Goal: Transaction & Acquisition: Purchase product/service

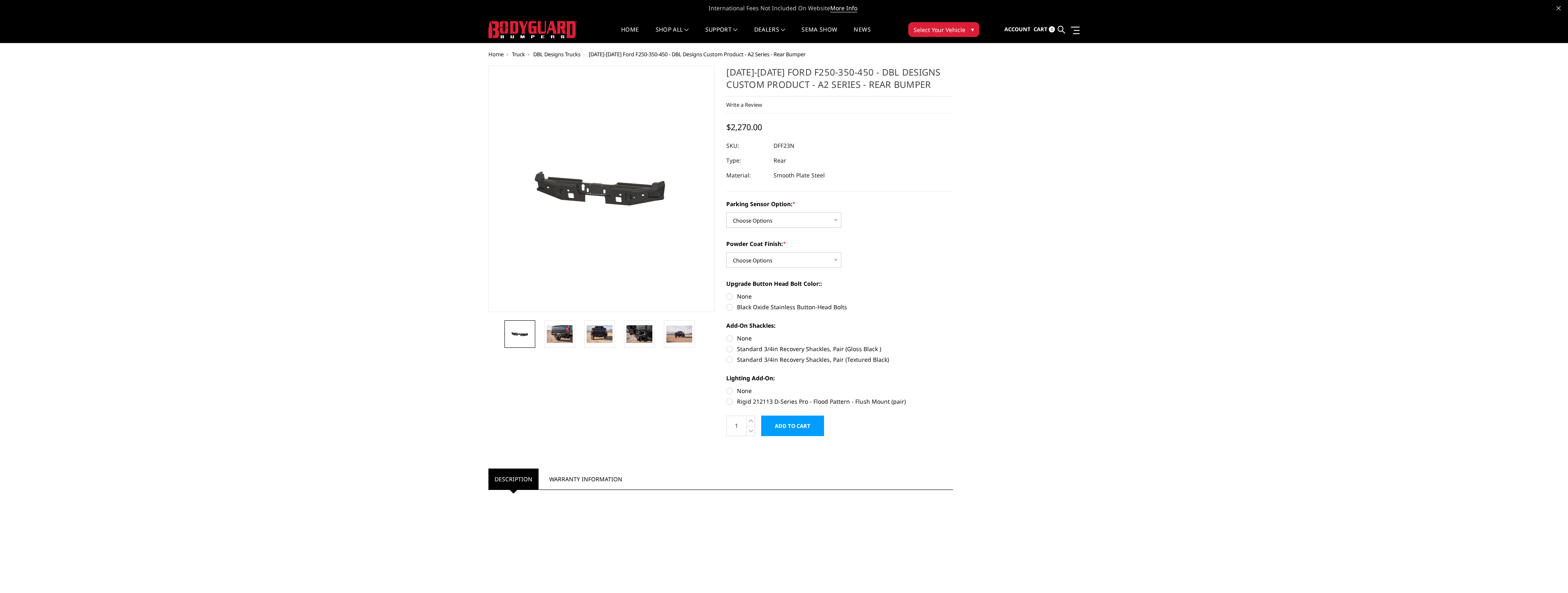
click at [611, 195] on img at bounding box center [589, 189] width 526 height 250
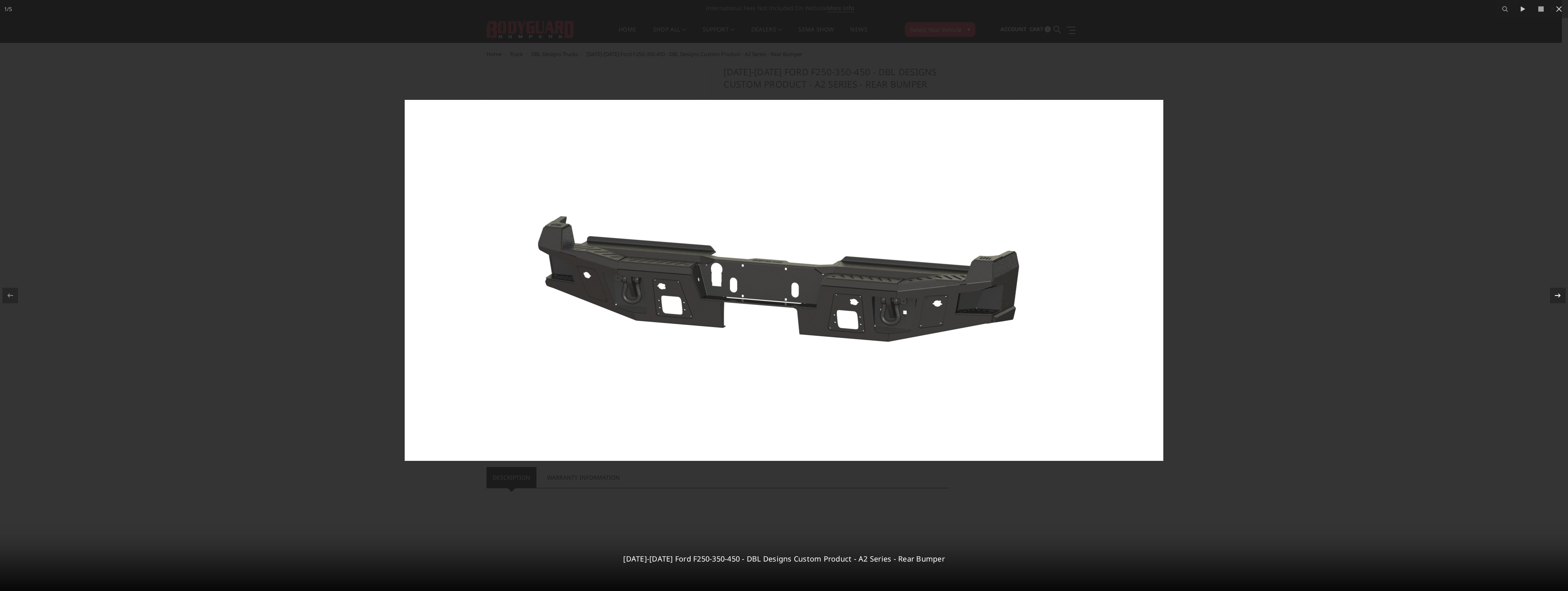
click at [1556, 296] on icon at bounding box center [1558, 296] width 10 height 10
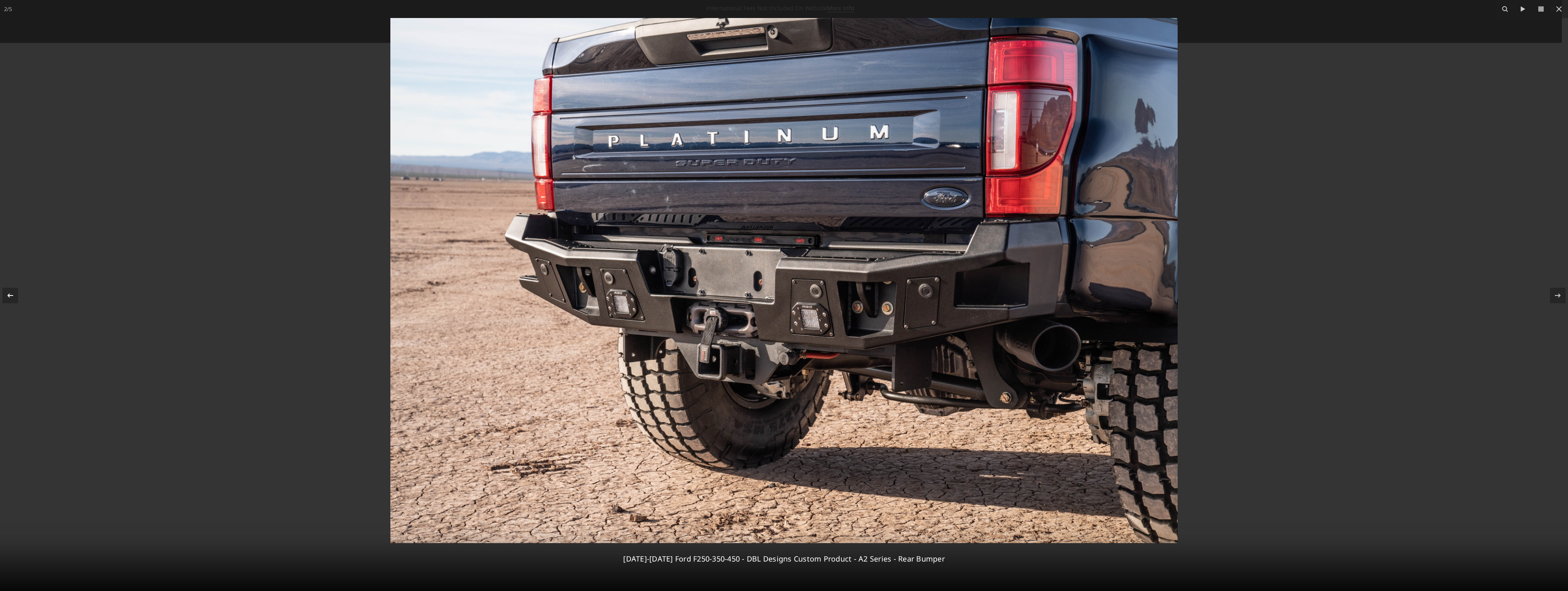
click at [6, 292] on icon at bounding box center [11, 296] width 10 height 10
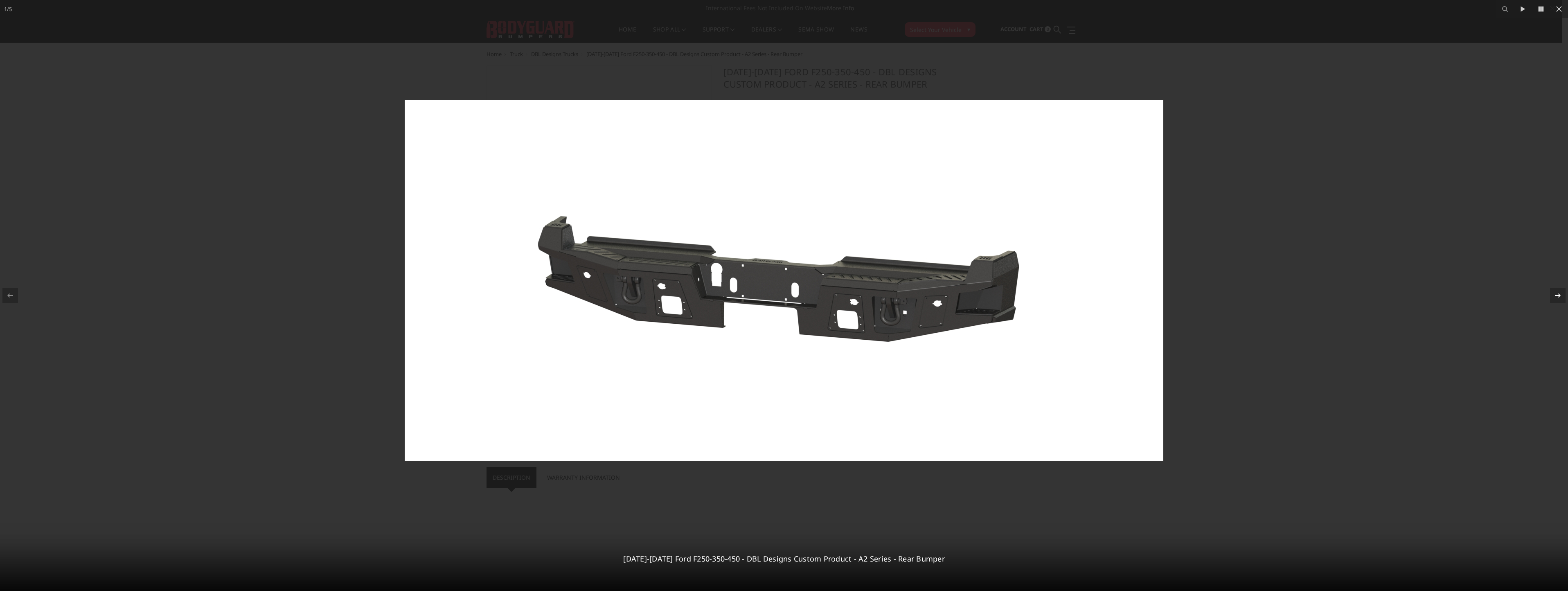
click at [1554, 294] on icon at bounding box center [1558, 296] width 10 height 10
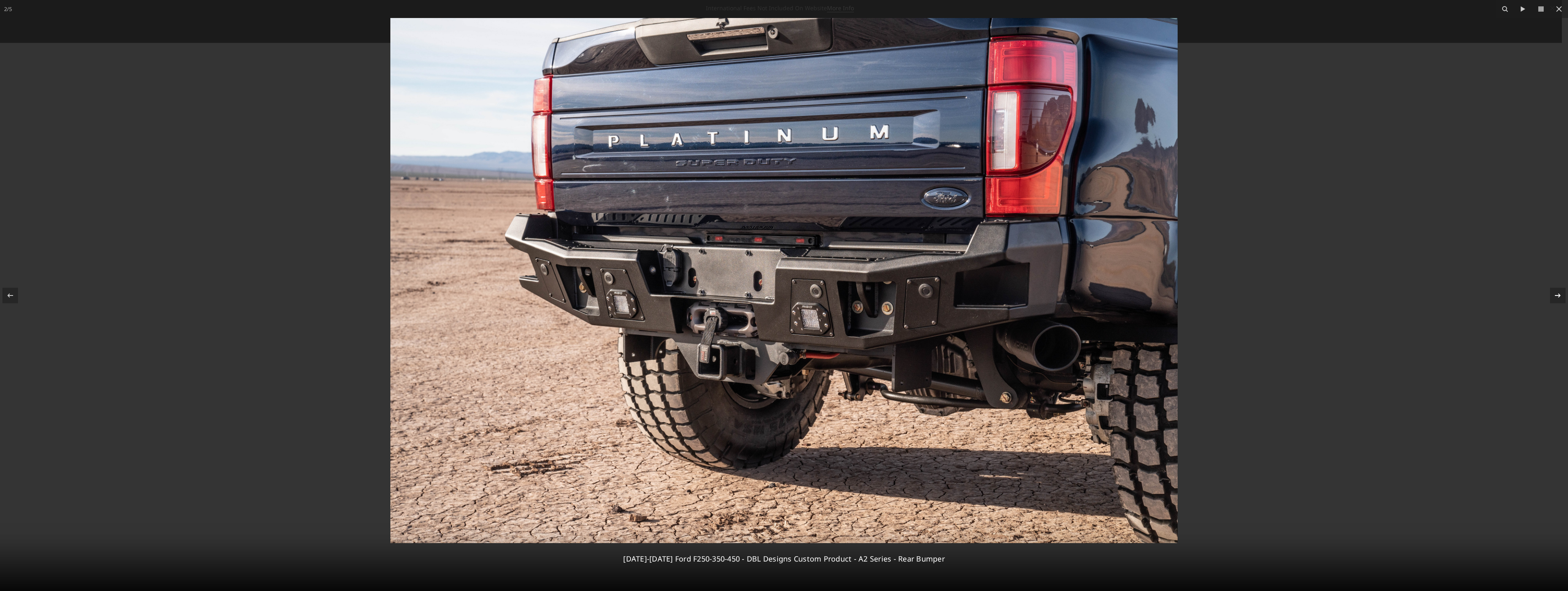
click at [1560, 294] on div "2 / [PHONE_NUMBER][DATE][DATE] Ford F250-350-450 - DBL Designs Custom Product -…" at bounding box center [784, 295] width 1568 height 591
click at [1559, 294] on icon at bounding box center [1558, 296] width 6 height 4
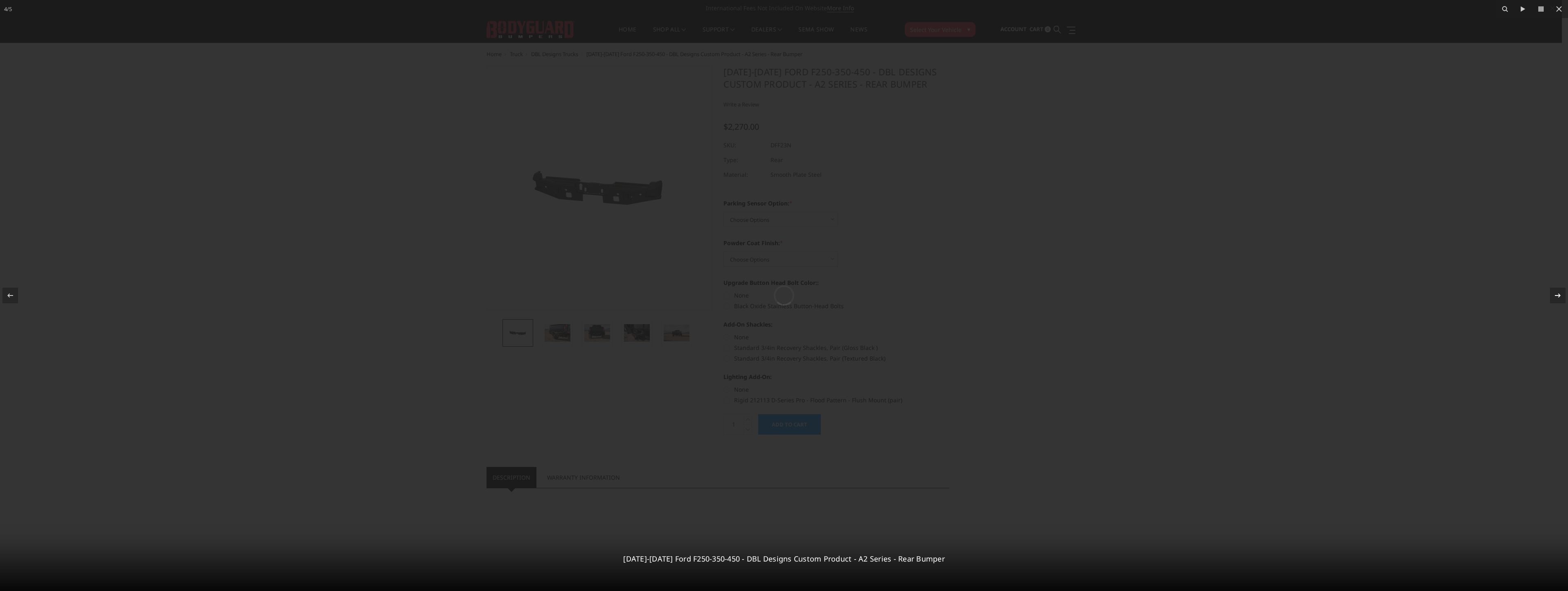
click at [1559, 294] on icon at bounding box center [1558, 296] width 6 height 4
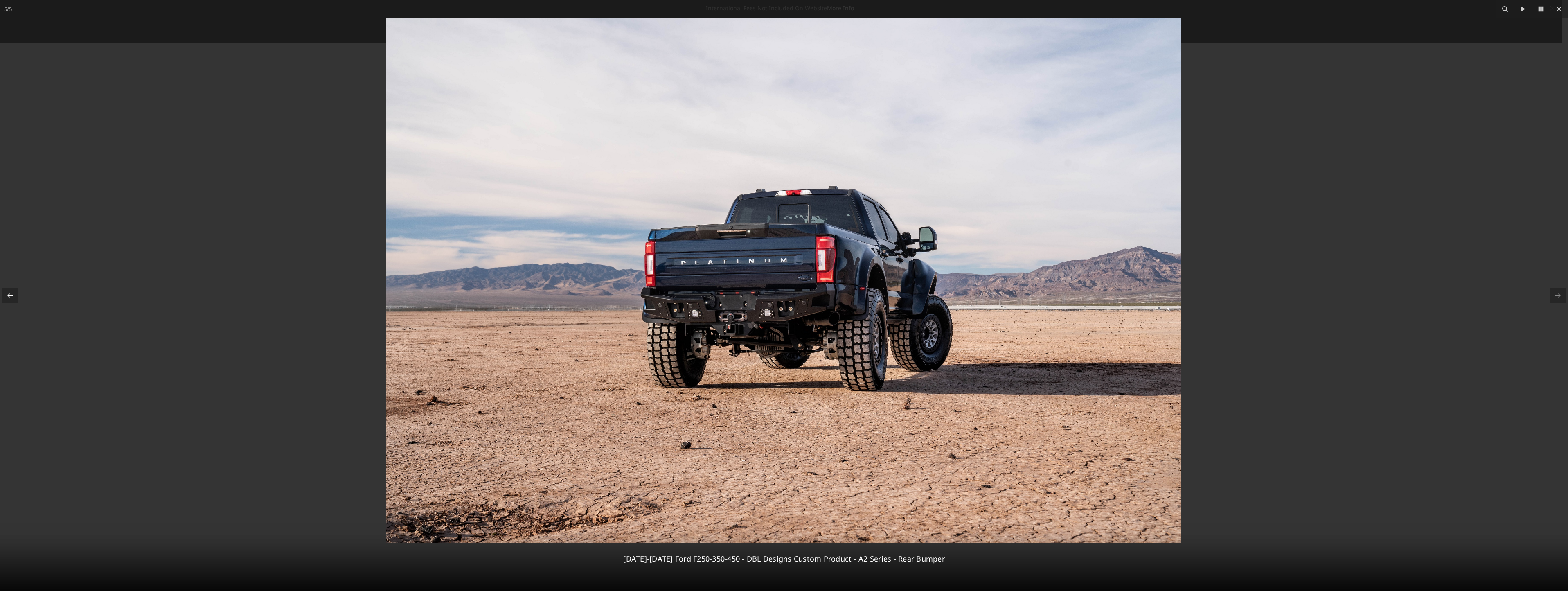
click at [7, 294] on icon at bounding box center [11, 296] width 10 height 10
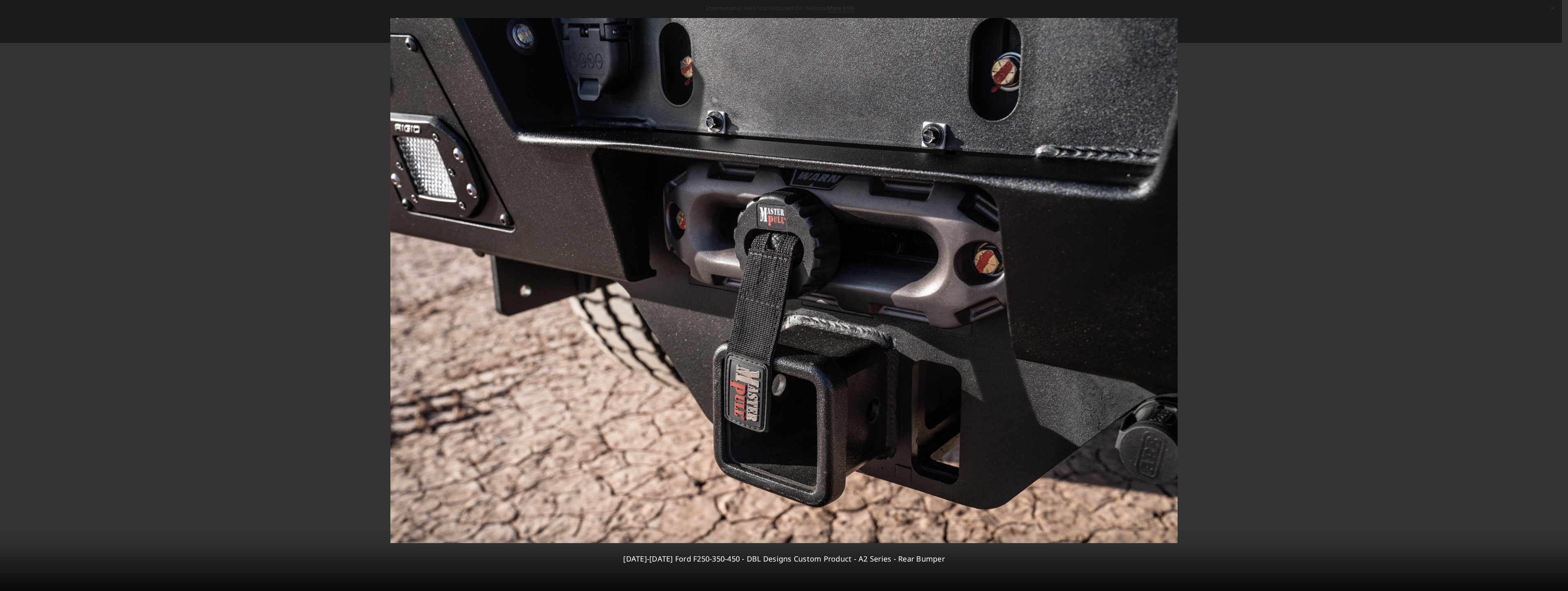
click at [7, 294] on div "4 / [PHONE_NUMBER][DATE][DATE] Ford F250-350-450 - DBL Designs Custom Product -…" at bounding box center [784, 295] width 1568 height 591
click at [1559, 294] on icon at bounding box center [1558, 296] width 6 height 4
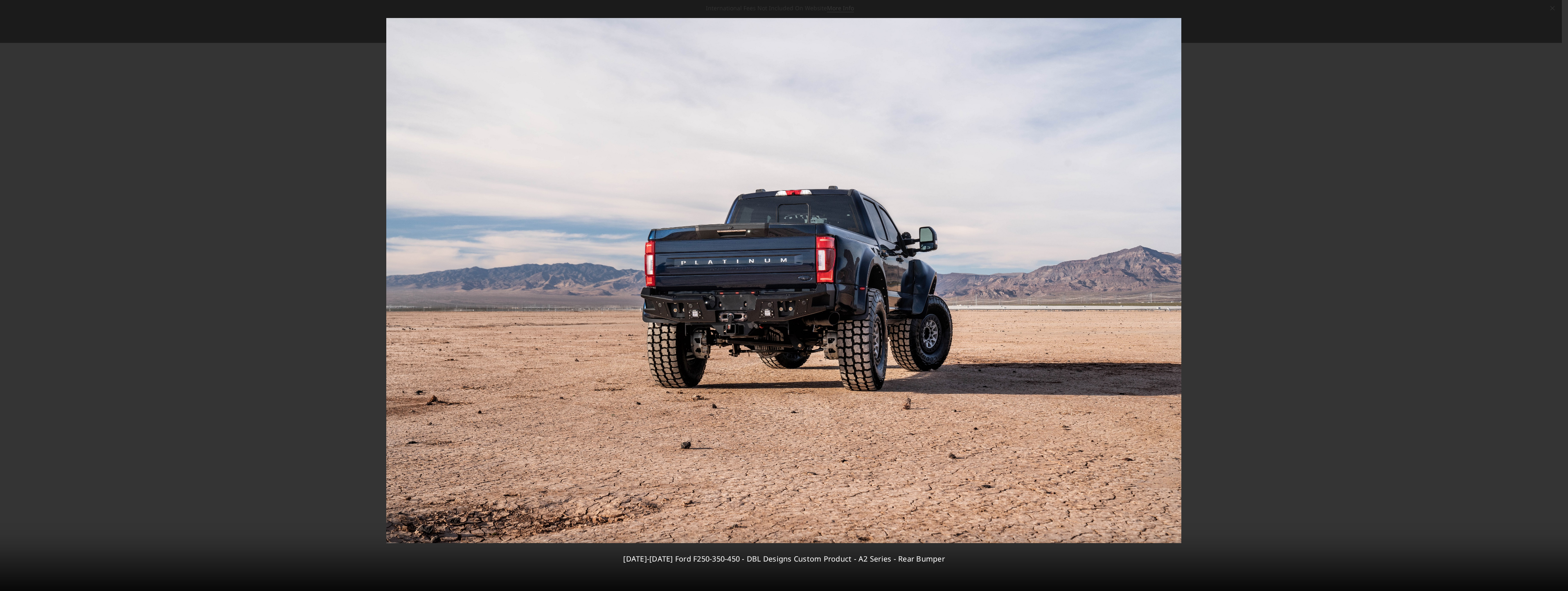
click at [1559, 294] on div "5 / [PHONE_NUMBER][DATE][DATE] Ford F250-350-450 - DBL Designs Custom Product -…" at bounding box center [784, 295] width 1568 height 591
click at [1272, 241] on div at bounding box center [784, 295] width 1568 height 591
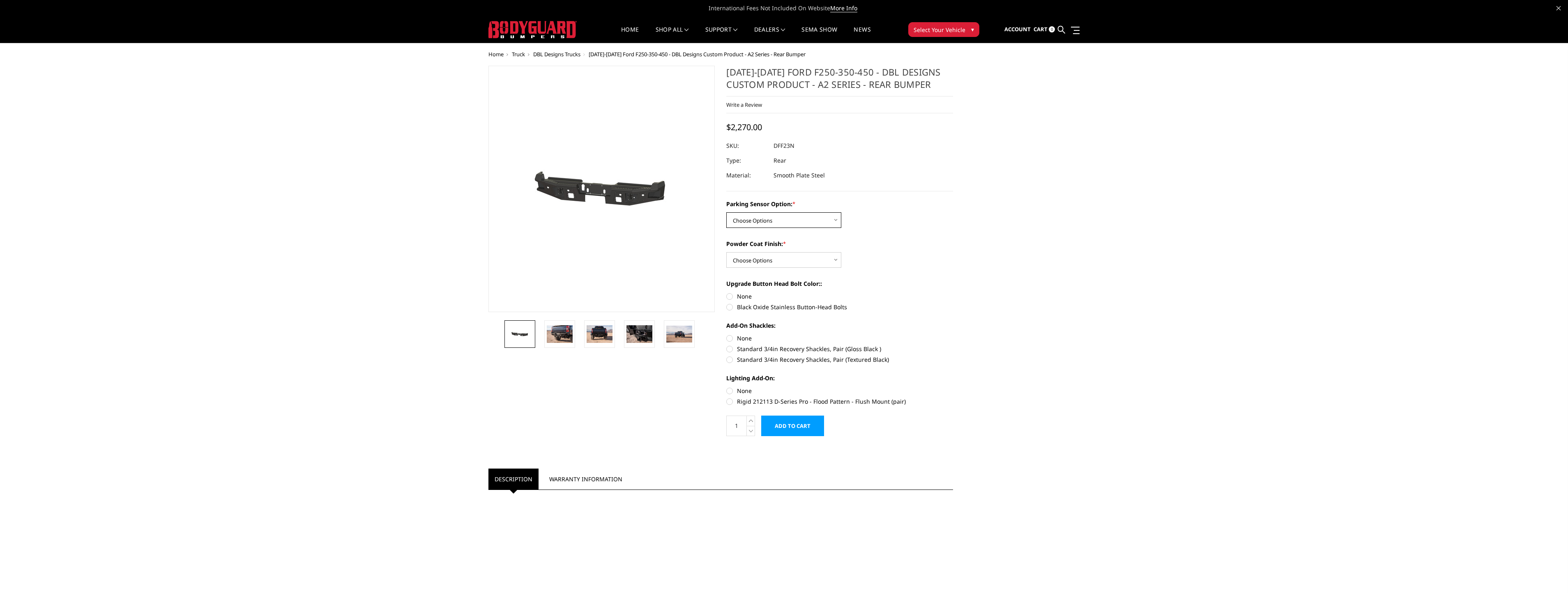
click at [790, 218] on select "Choose Options Yes - With sensor cutouts No - Without sensor cutouts" at bounding box center [784, 220] width 115 height 16
select select "564"
click at [726, 212] on select "Choose Options Yes - With sensor cutouts No - Without sensor cutouts" at bounding box center [784, 220] width 115 height 16
click at [769, 262] on select "Choose Options Bare metal (included) Texture black powder coat" at bounding box center [784, 260] width 115 height 16
click at [726, 252] on select "Choose Options Bare metal (included) Texture black powder coat" at bounding box center [784, 260] width 115 height 16
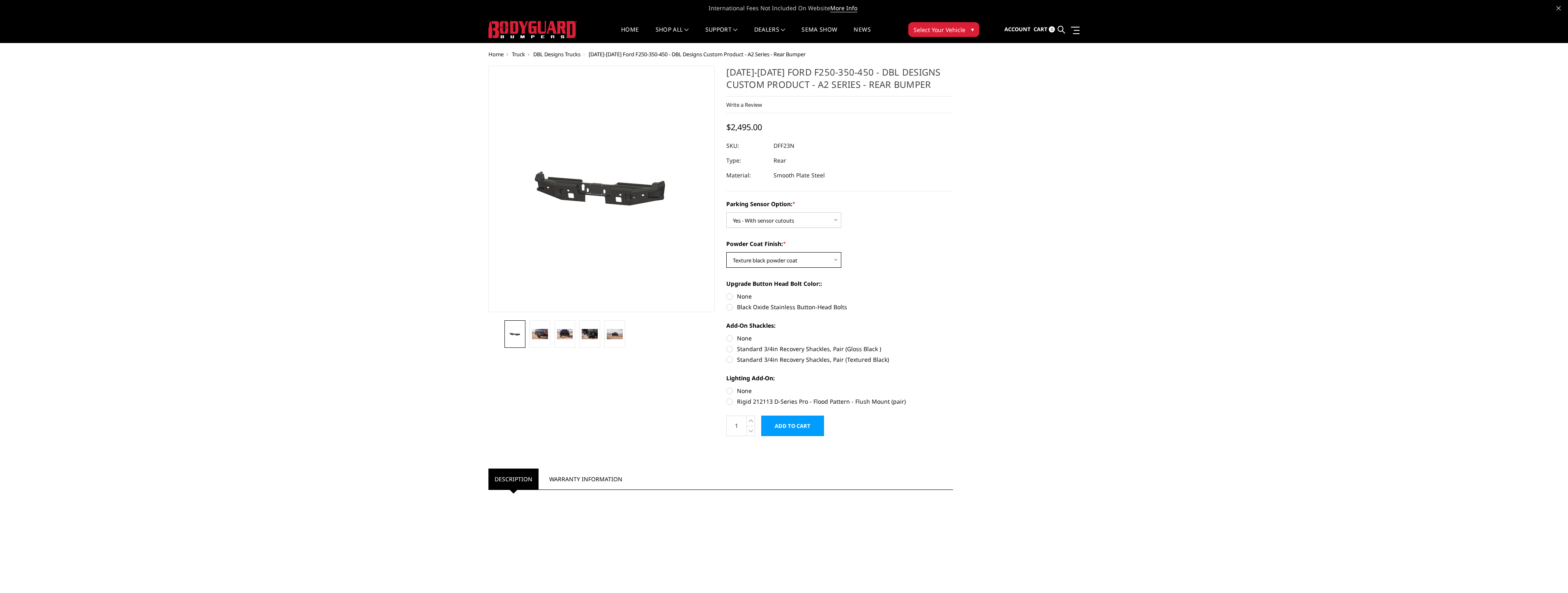
click at [805, 261] on select "Choose Options Bare metal (included) Texture black powder coat" at bounding box center [784, 260] width 115 height 16
select select "551"
click at [726, 252] on select "Choose Options Bare metal (included) Texture black powder coat" at bounding box center [784, 260] width 115 height 16
click at [785, 308] on label "Black Oxide Stainless Button-Head Bolts" at bounding box center [839, 307] width 227 height 9
click at [953, 293] on input "Black Oxide Stainless Button-Head Bolts" at bounding box center [953, 292] width 1 height 1
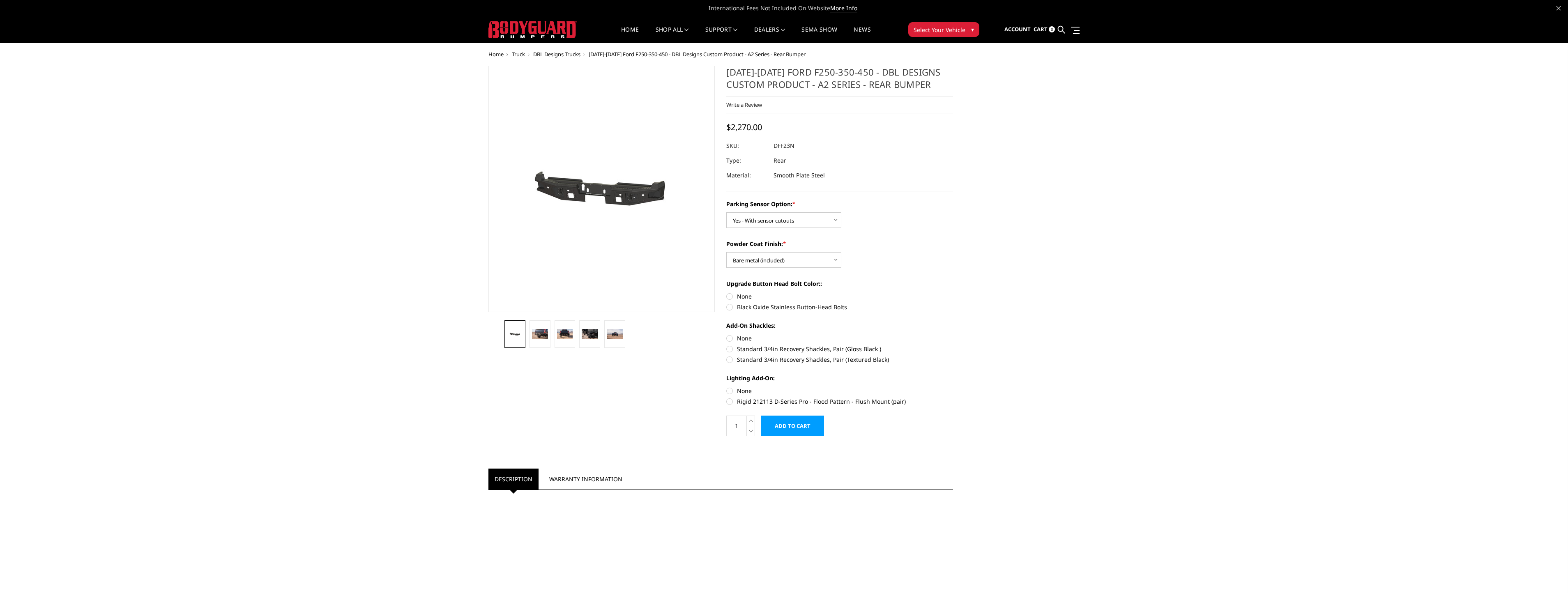
radio input "true"
click at [784, 360] on label "Standard 3/4in Recovery Shackles, Pair (Textured Black)" at bounding box center [839, 359] width 227 height 9
click at [953, 345] on input "Standard 3/4in Recovery Shackles, Pair (Textured Black)" at bounding box center [953, 344] width 1 height 1
radio input "true"
click at [735, 337] on label "None" at bounding box center [839, 338] width 227 height 9
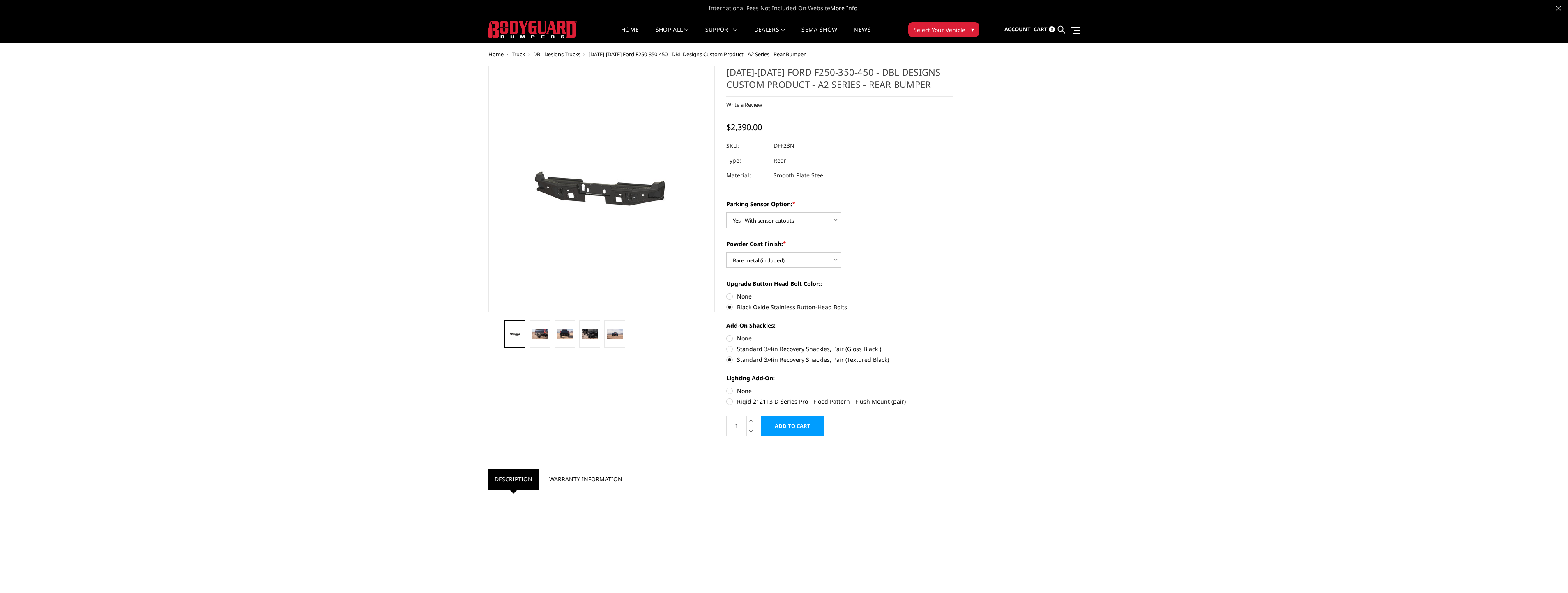
click at [726, 334] on input "None" at bounding box center [726, 334] width 1 height 1
radio input "true"
click at [743, 358] on label "Standard 3/4in Recovery Shackles, Pair (Textured Black)" at bounding box center [839, 359] width 227 height 9
click at [953, 345] on input "Standard 3/4in Recovery Shackles, Pair (Textured Black)" at bounding box center [953, 344] width 1 height 1
radio input "true"
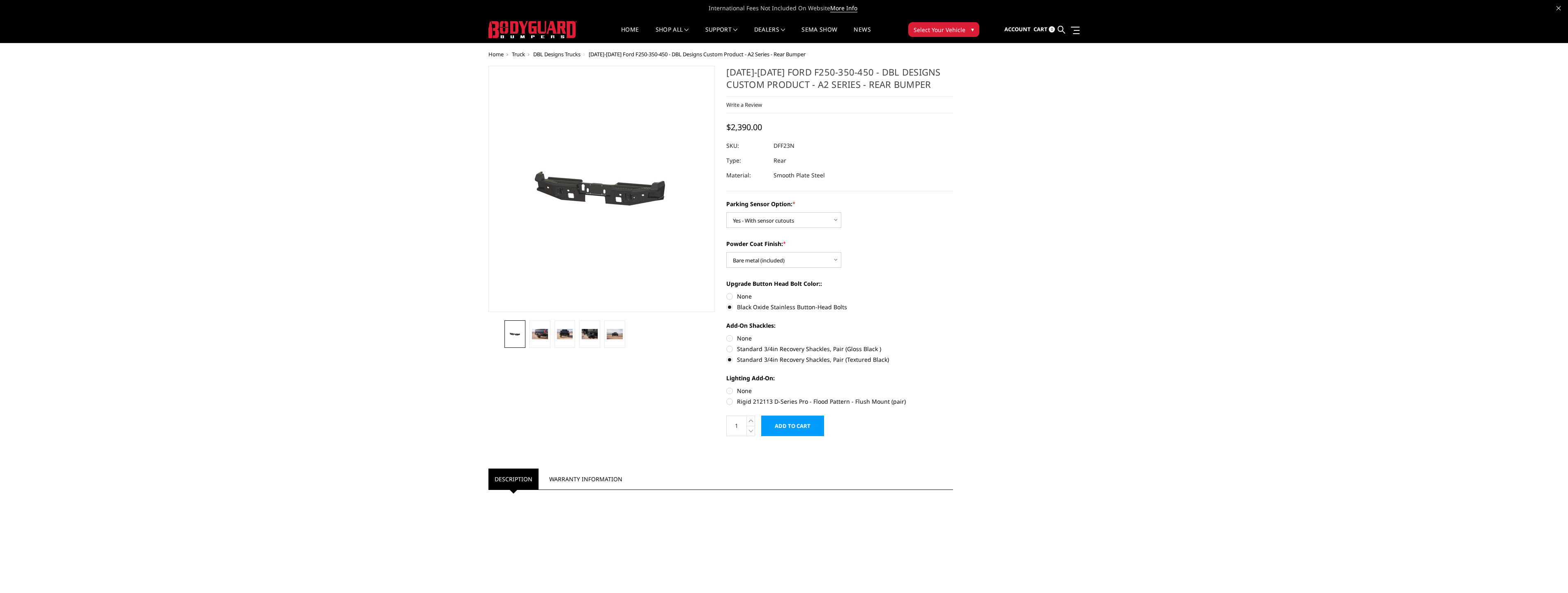
click at [731, 400] on label "Rigid 212113 D-Series Pro - Flood Pattern - Flush Mount (pair)" at bounding box center [839, 401] width 227 height 9
click at [953, 387] on input "Rigid 212113 D-Series Pro - Flood Pattern - Flush Mount (pair)" at bounding box center [953, 386] width 1 height 1
radio input "true"
click at [535, 337] on img at bounding box center [540, 334] width 16 height 11
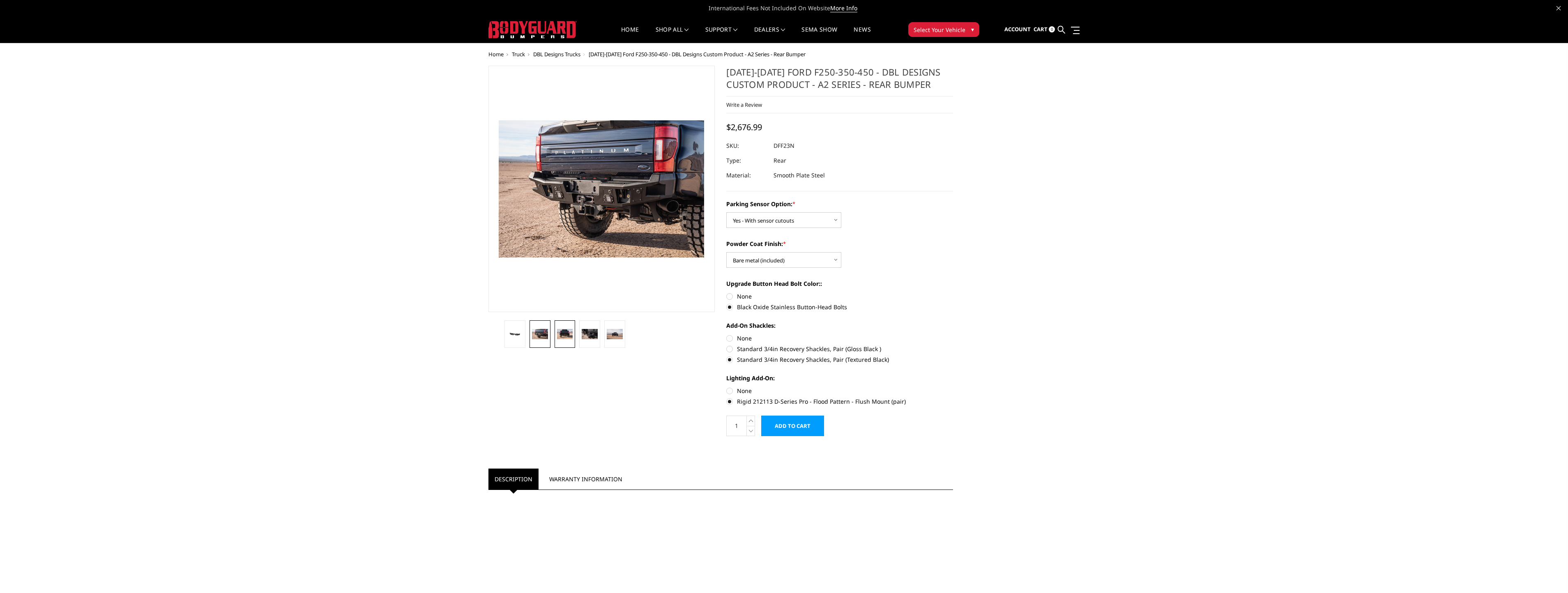
click at [567, 340] on link at bounding box center [565, 334] width 21 height 28
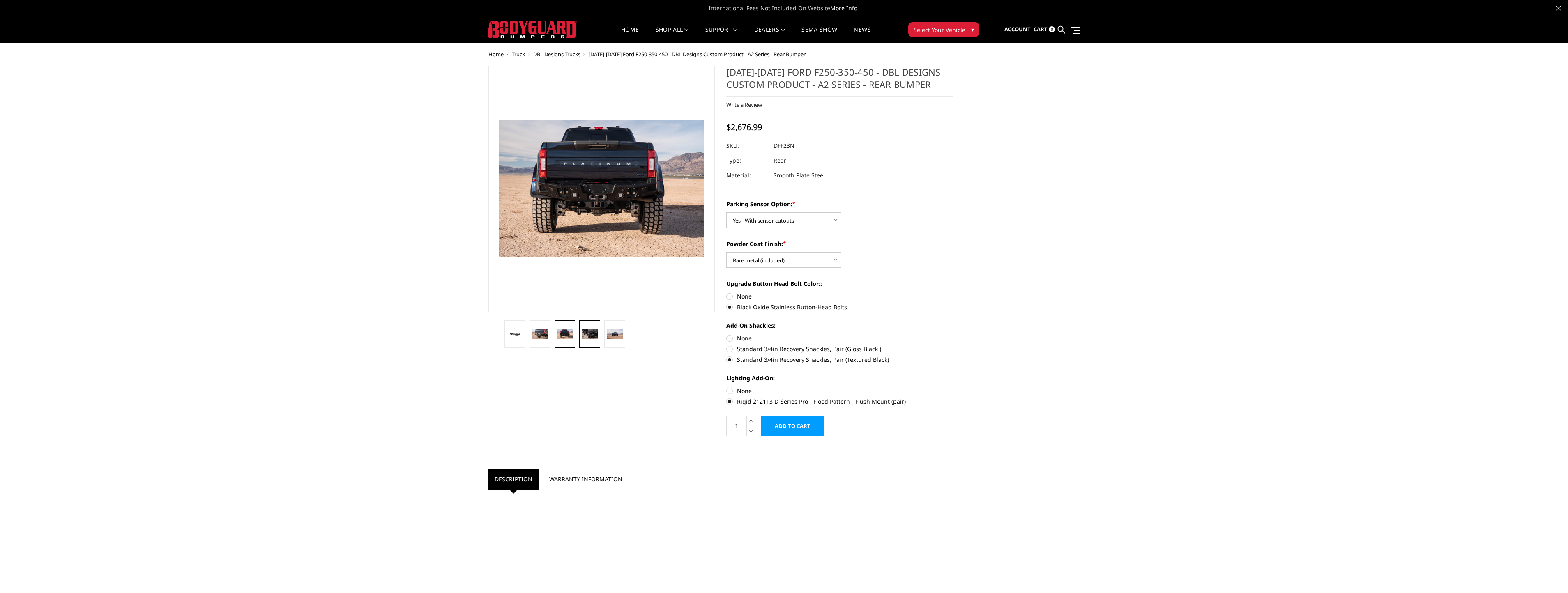
click at [587, 337] on img at bounding box center [589, 334] width 16 height 11
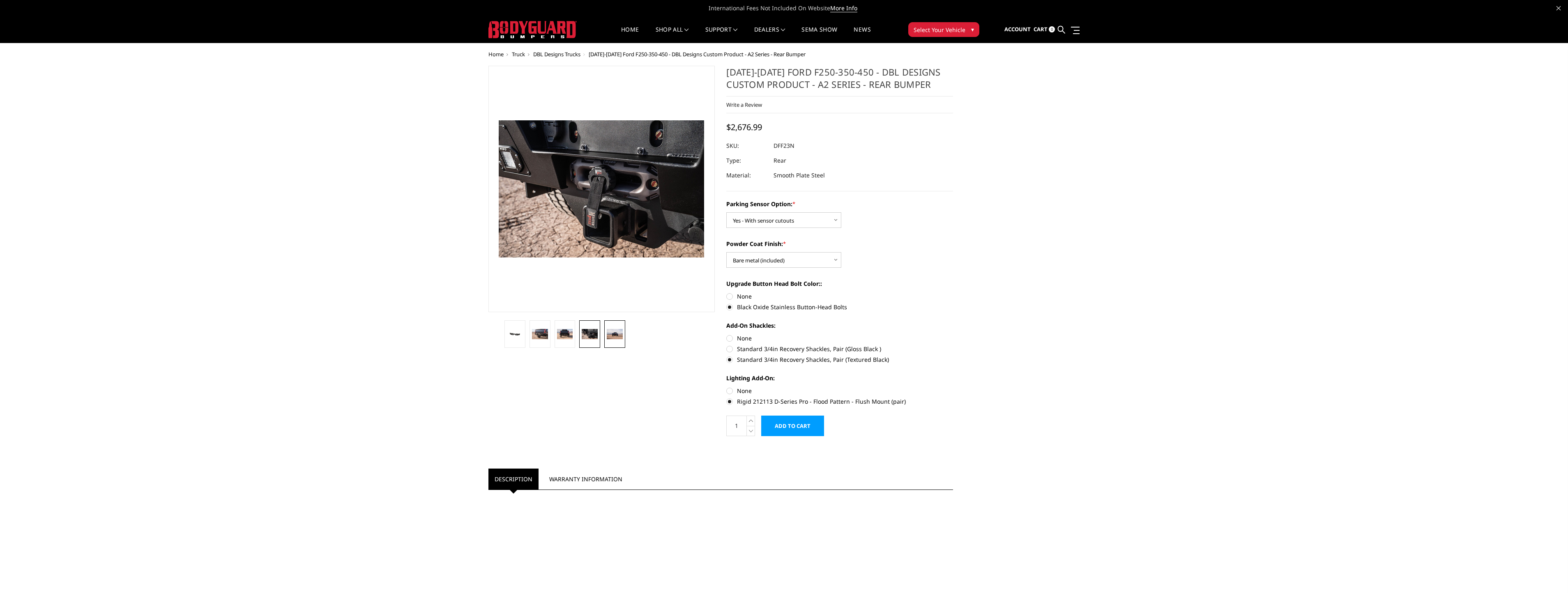
click at [614, 336] on img at bounding box center [614, 334] width 16 height 11
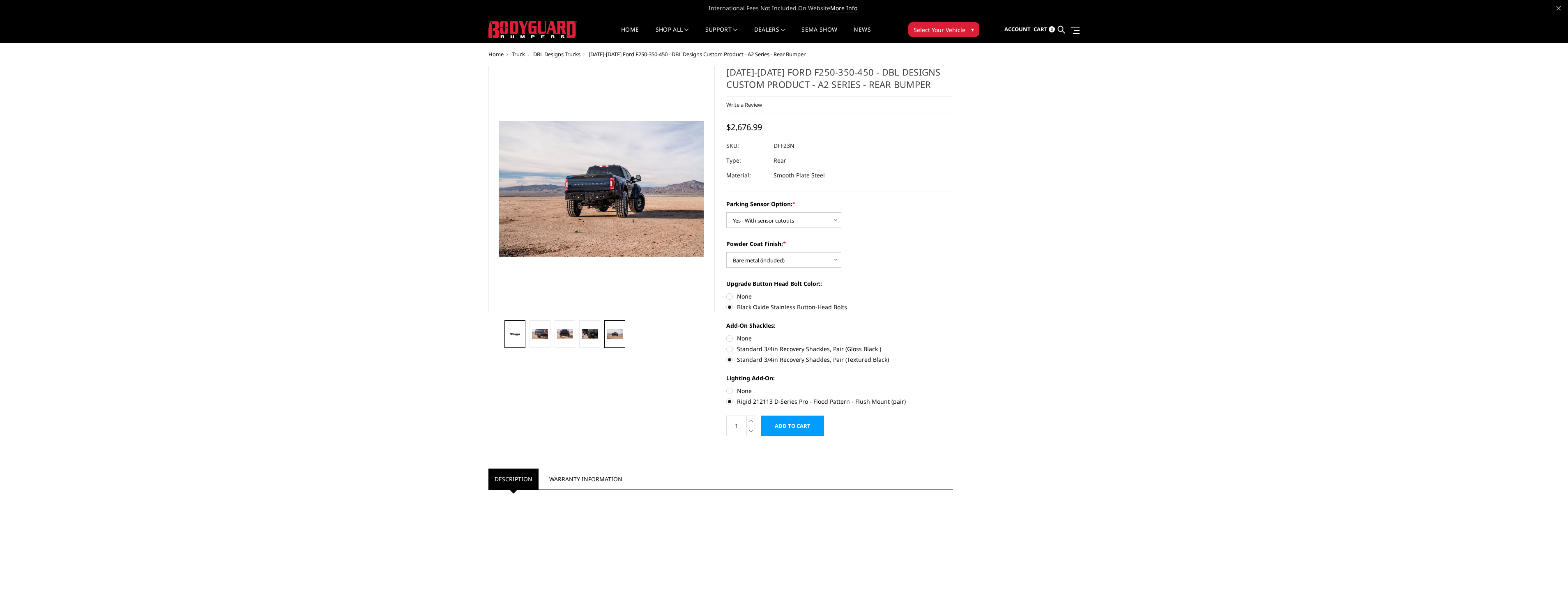
click at [515, 334] on img at bounding box center [515, 334] width 16 height 7
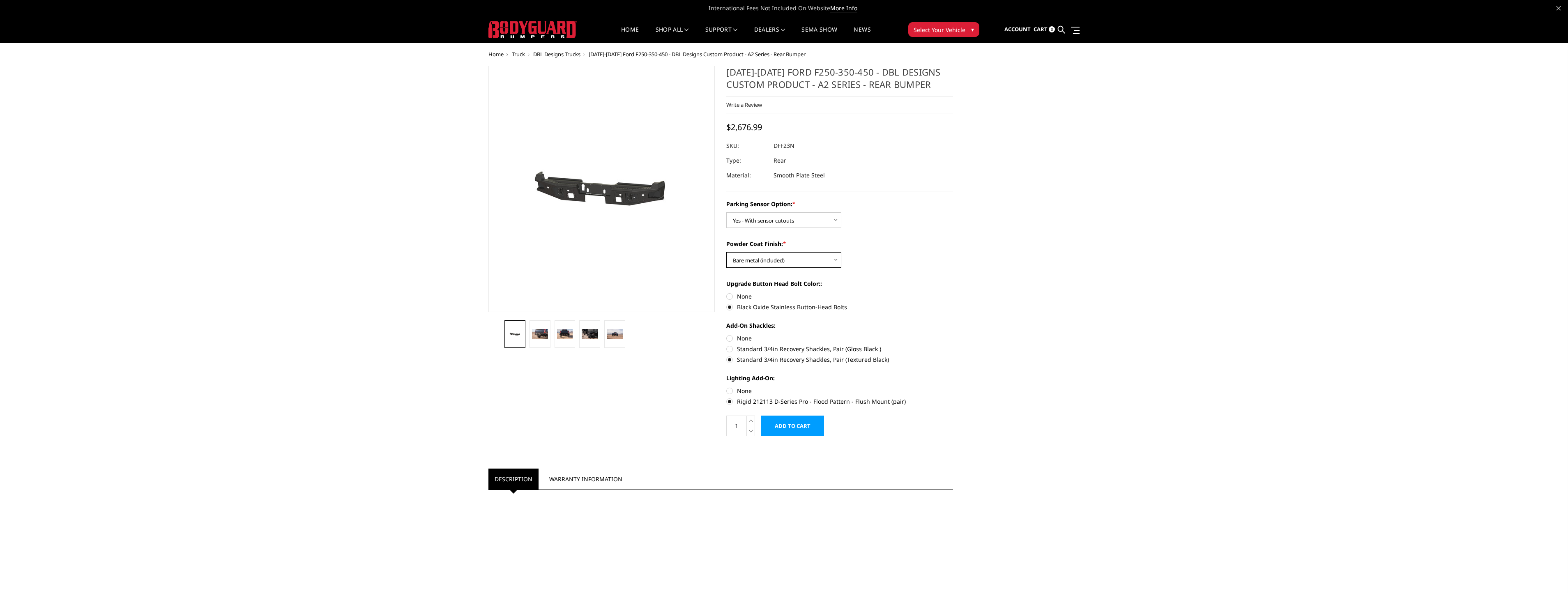
click at [776, 258] on select "Choose Options Bare metal (included) Texture black powder coat" at bounding box center [784, 260] width 115 height 16
select select "549"
click at [726, 252] on select "Choose Options Bare metal (included) Texture black powder coat" at bounding box center [784, 260] width 115 height 16
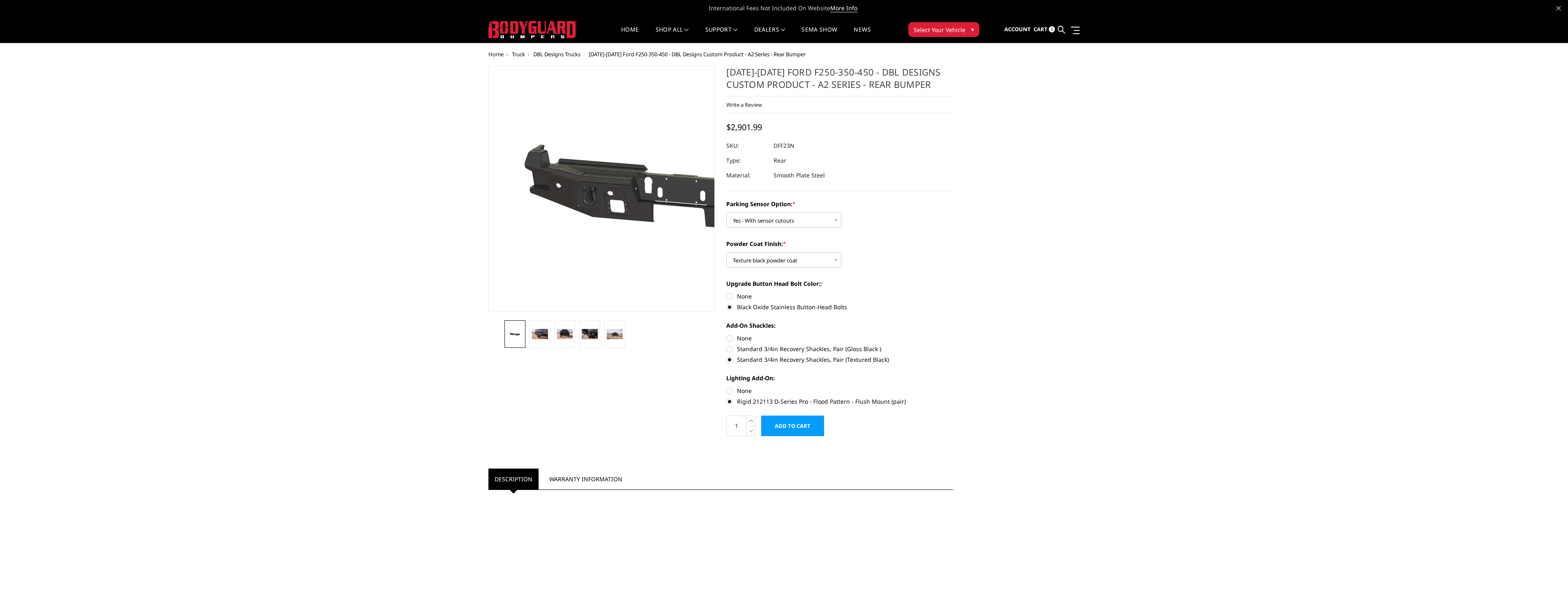
click at [531, 202] on img at bounding box center [695, 189] width 526 height 250
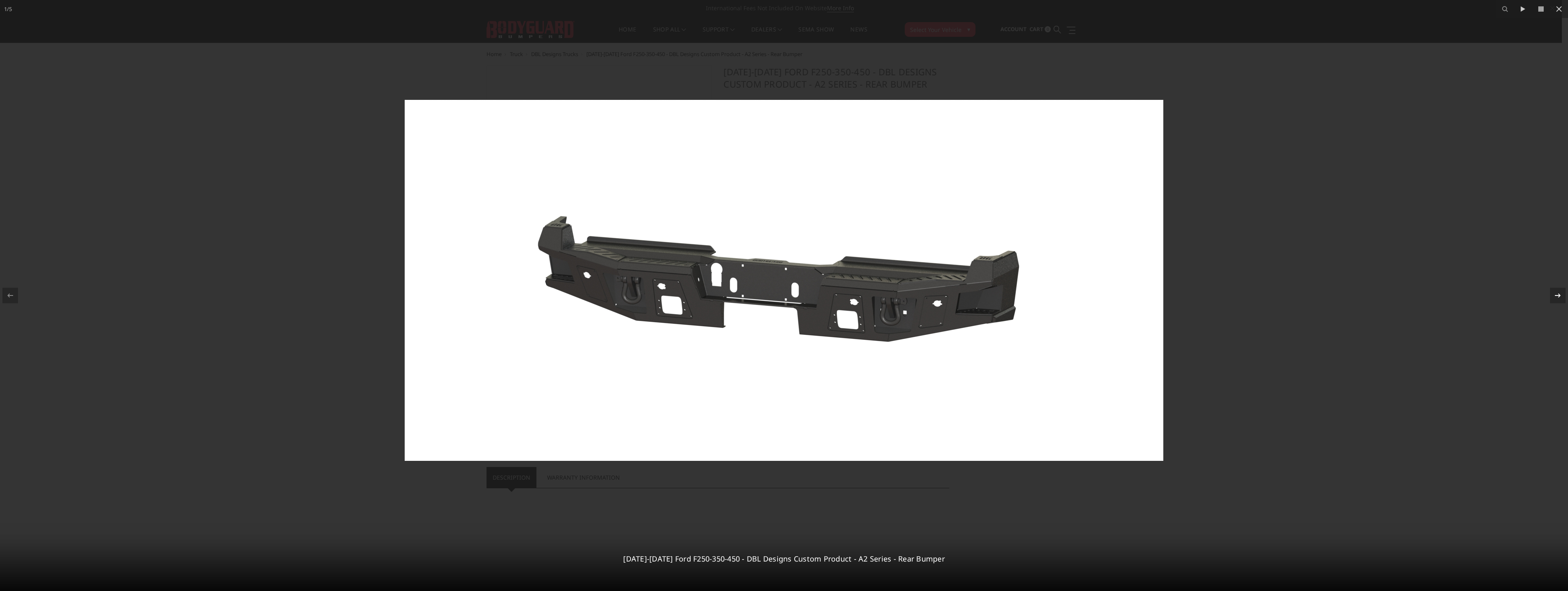
click at [1561, 297] on icon at bounding box center [1558, 296] width 10 height 10
